Goal: Transaction & Acquisition: Book appointment/travel/reservation

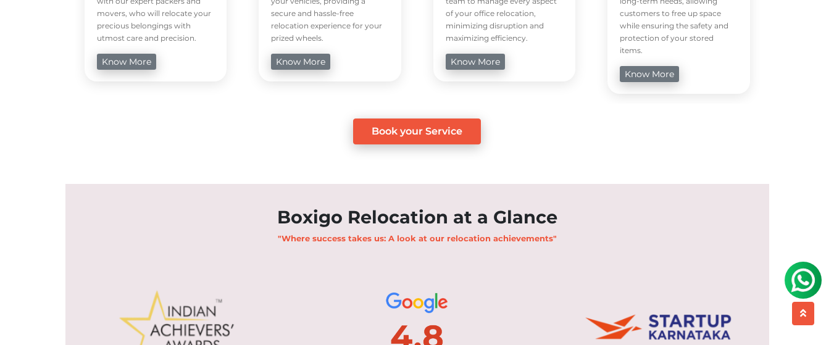
scroll to position [987, 0]
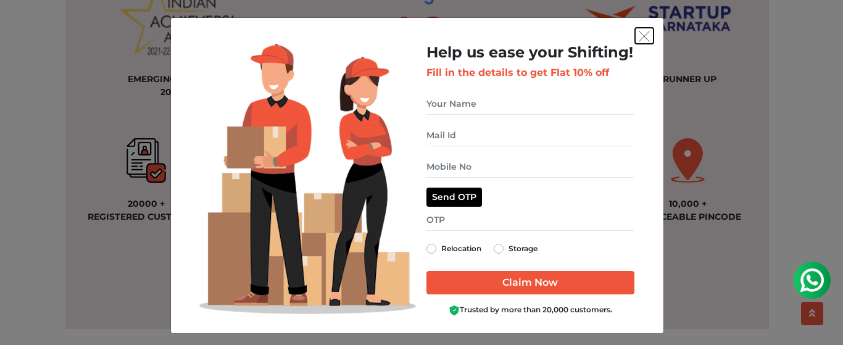
click at [645, 36] on button "get free quote dialog" at bounding box center [644, 36] width 19 height 16
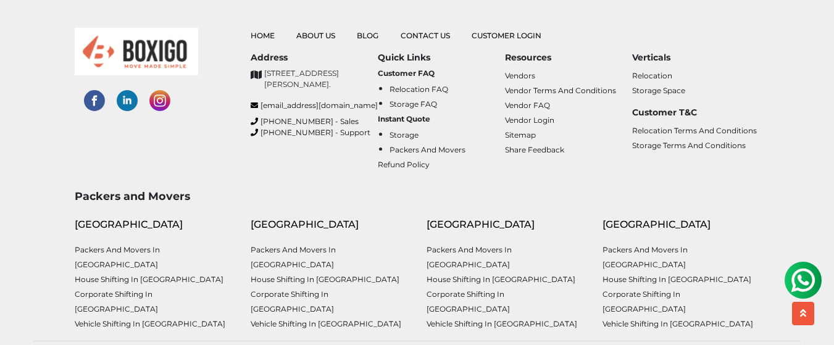
scroll to position [3270, 0]
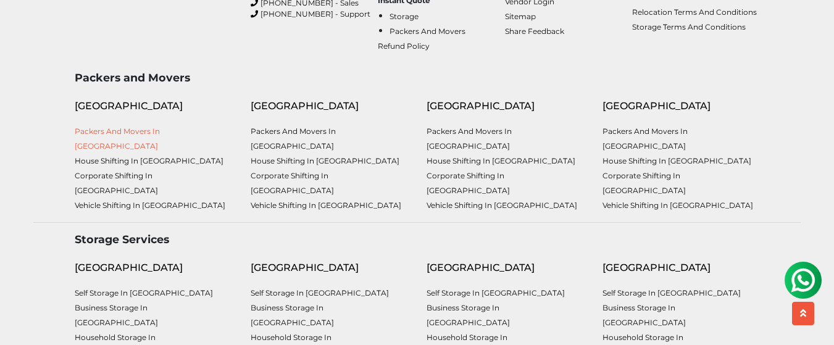
click at [160, 142] on link "Packers and Movers in [GEOGRAPHIC_DATA]" at bounding box center [117, 138] width 85 height 24
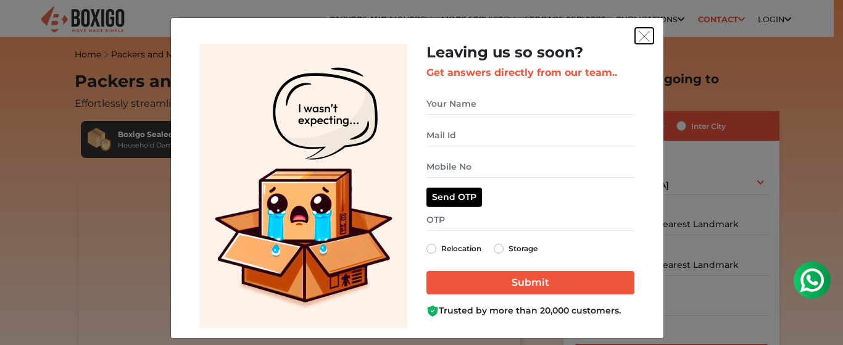
click at [639, 40] on img "get free quote dialog" at bounding box center [644, 36] width 11 height 11
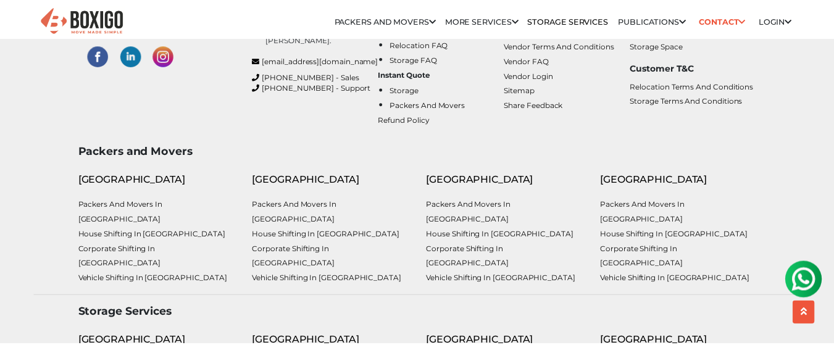
scroll to position [5896, 0]
